Goal: Navigation & Orientation: Find specific page/section

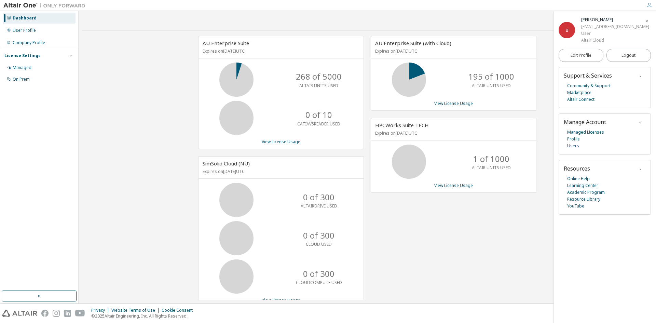
click at [647, 21] on icon "button" at bounding box center [647, 21] width 4 height 4
